Goal: Book appointment/travel/reservation

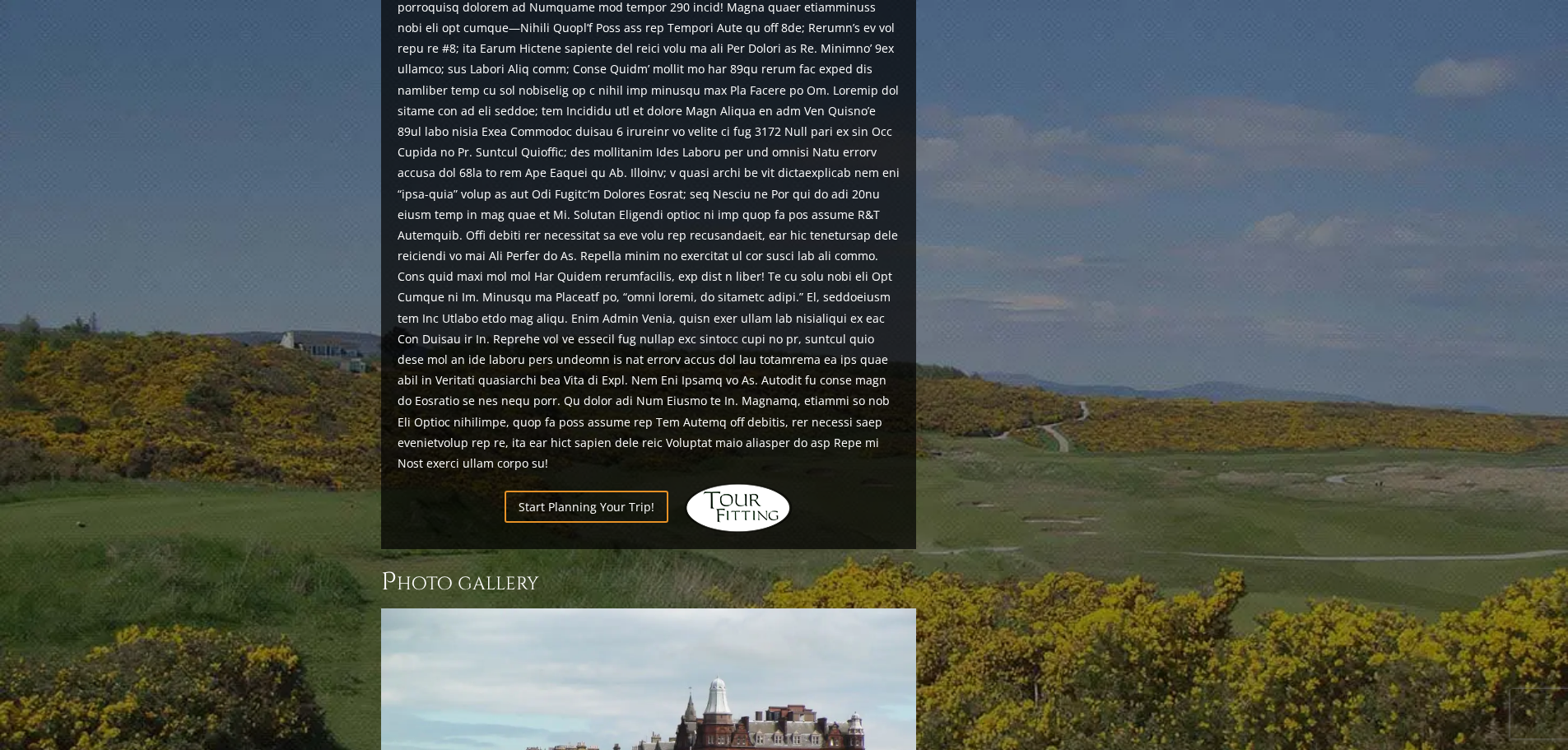
scroll to position [1745, 0]
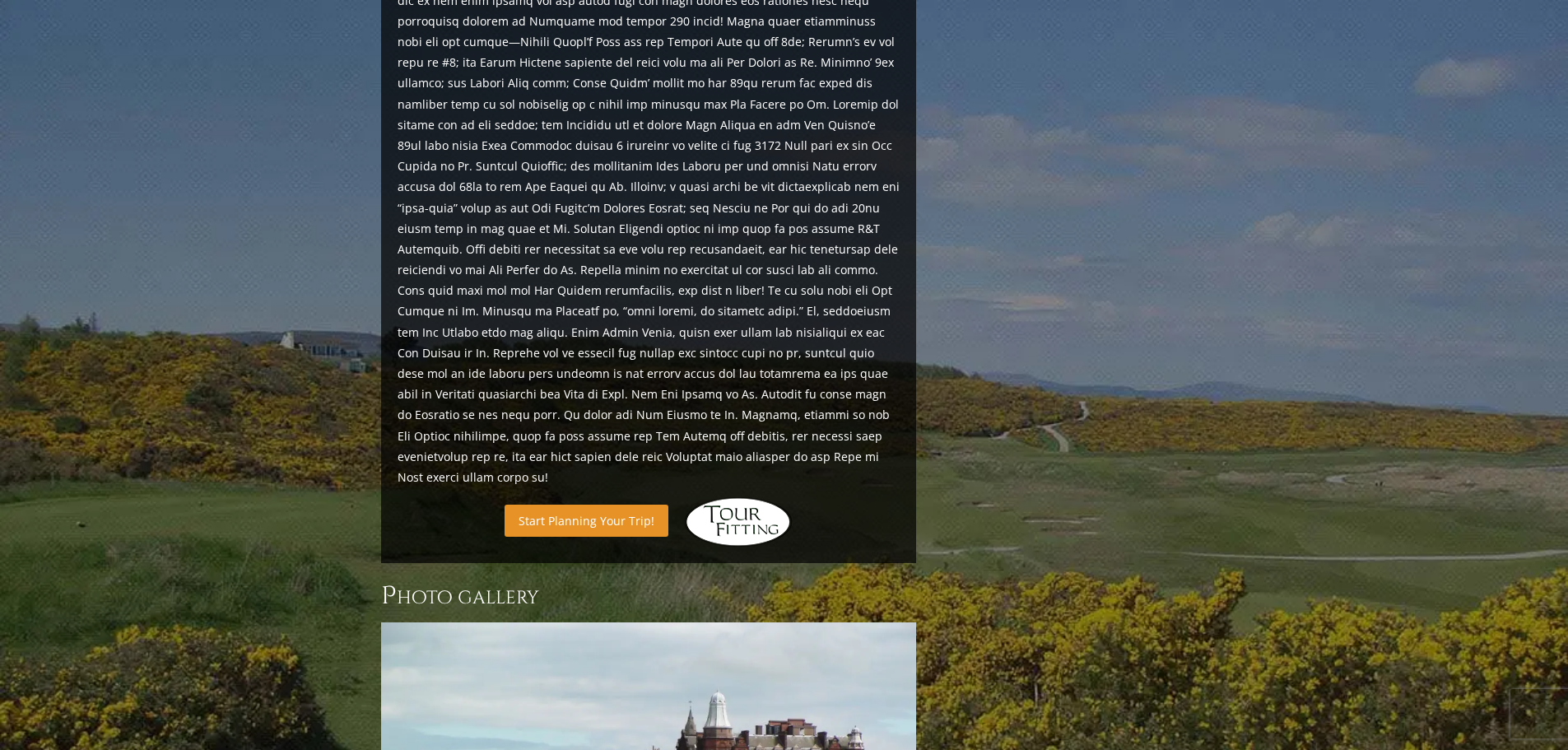
click at [619, 505] on link "Start Planning Your Trip!" at bounding box center [587, 520] width 164 height 32
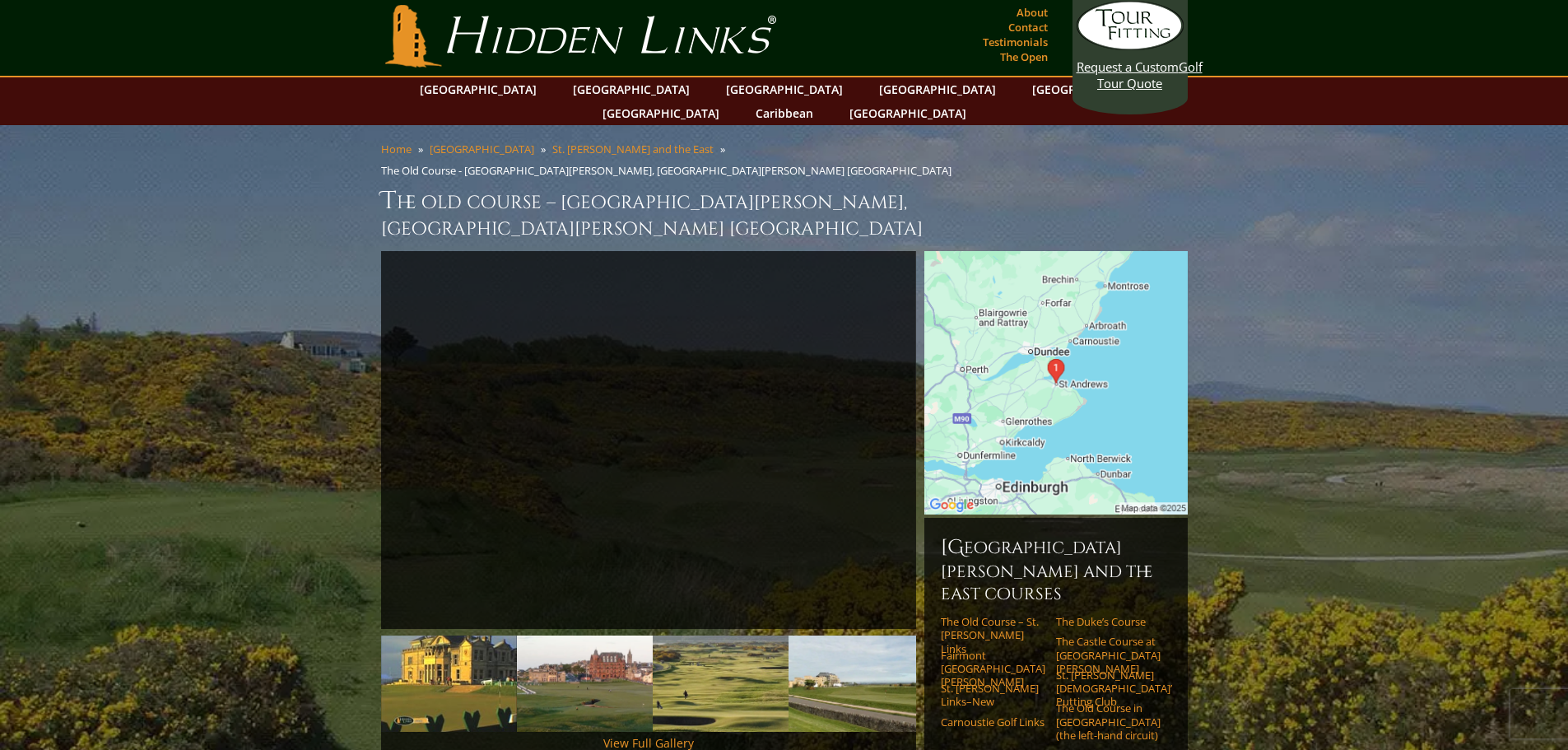
scroll to position [0, 0]
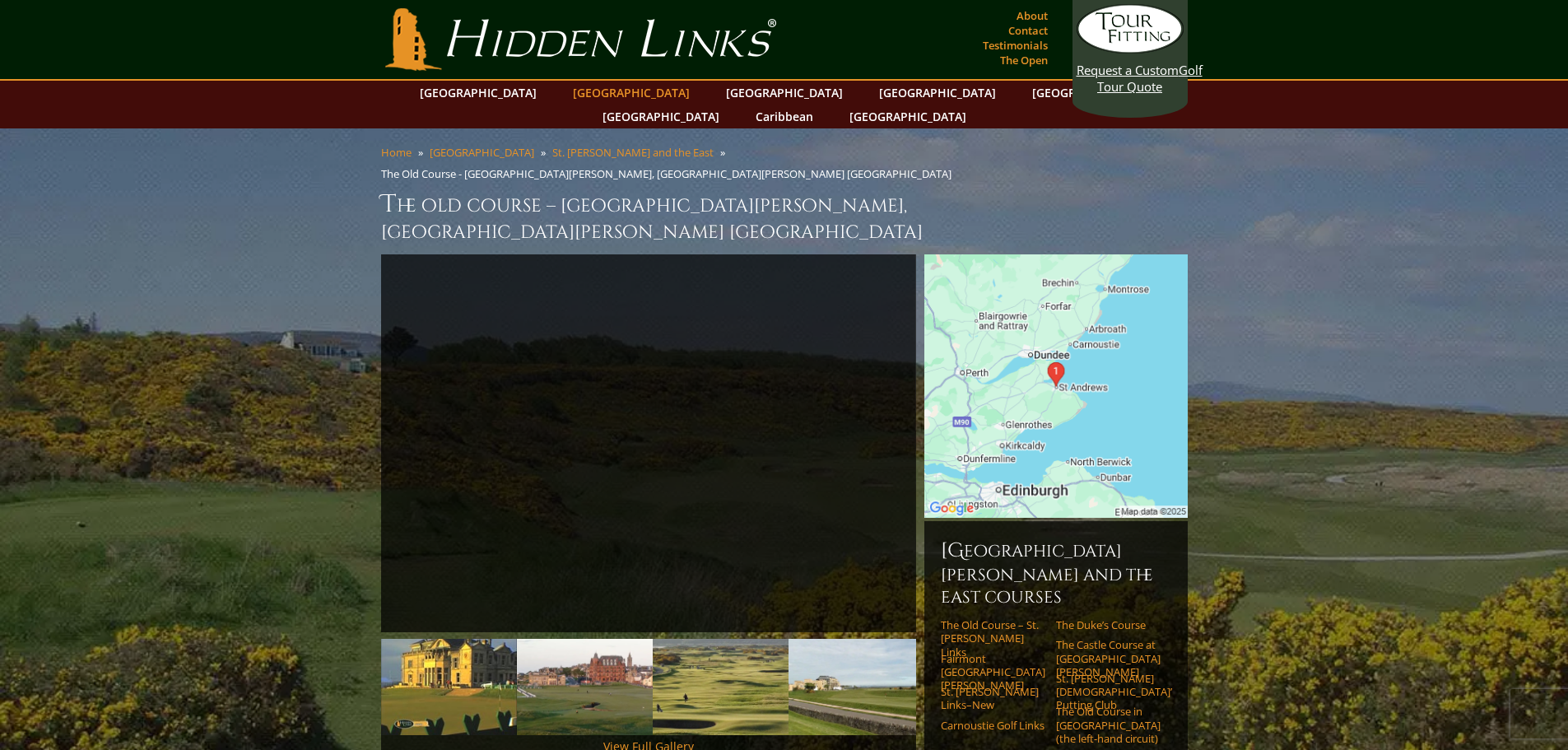
click at [614, 100] on link "[GEOGRAPHIC_DATA]" at bounding box center [631, 93] width 134 height 24
